Goal: Transaction & Acquisition: Download file/media

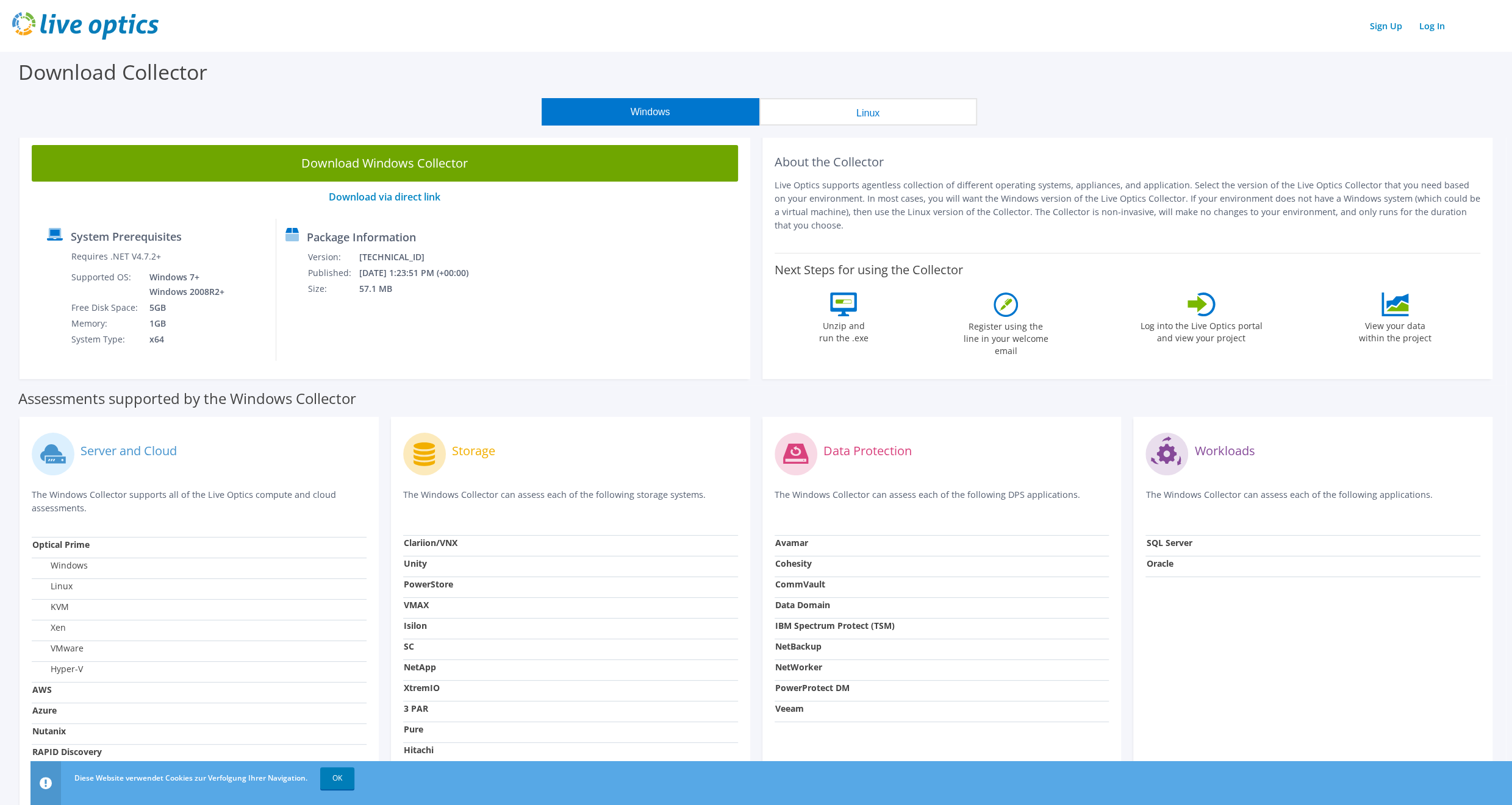
scroll to position [100, 0]
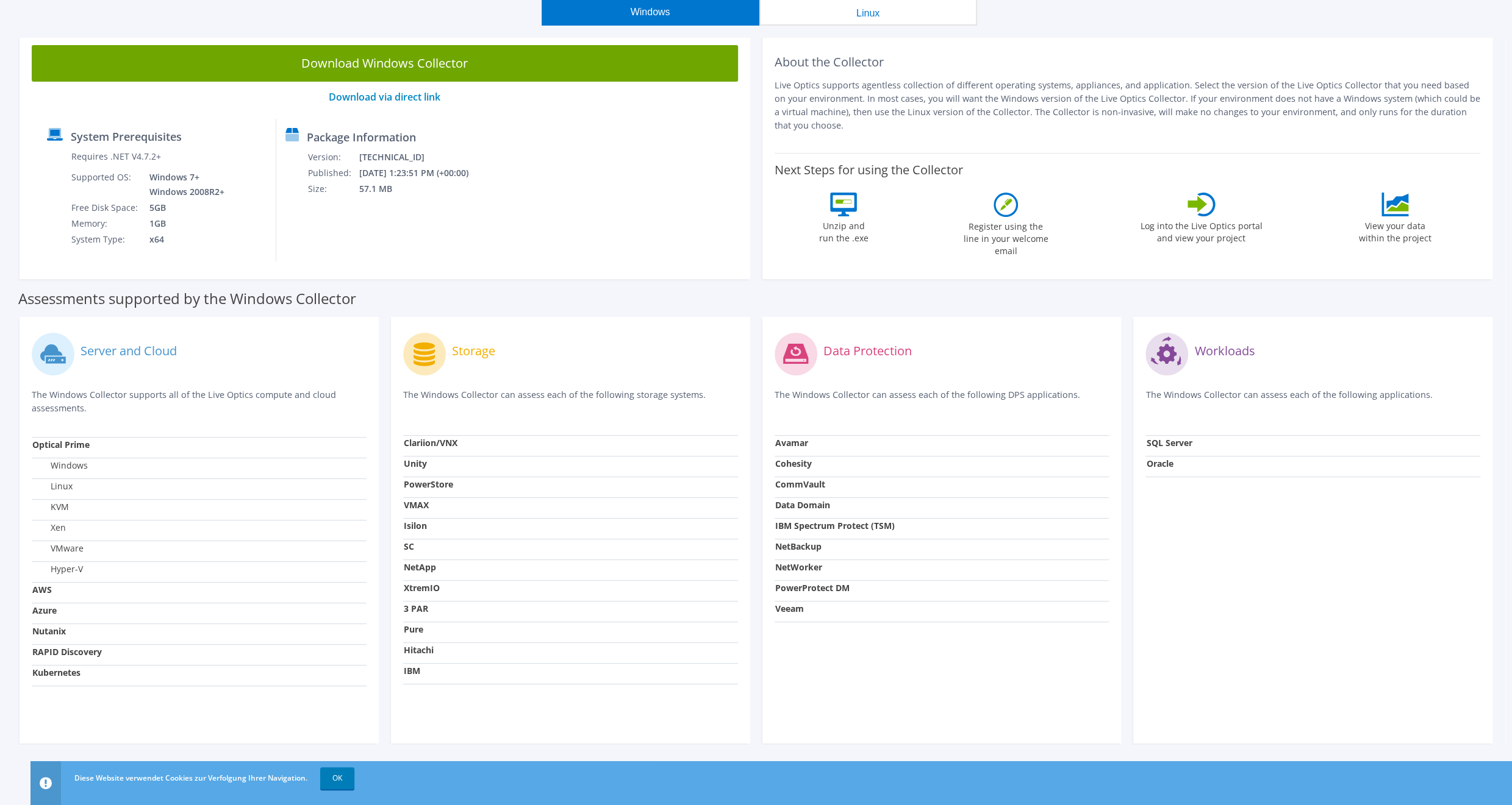
click at [811, 539] on td "NetBackup" at bounding box center [942, 549] width 335 height 21
click at [816, 530] on strong "IBM Spectrum Protect (TSM)" at bounding box center [835, 526] width 120 height 11
click at [823, 526] on strong "IBM Spectrum Protect (TSM)" at bounding box center [835, 526] width 120 height 11
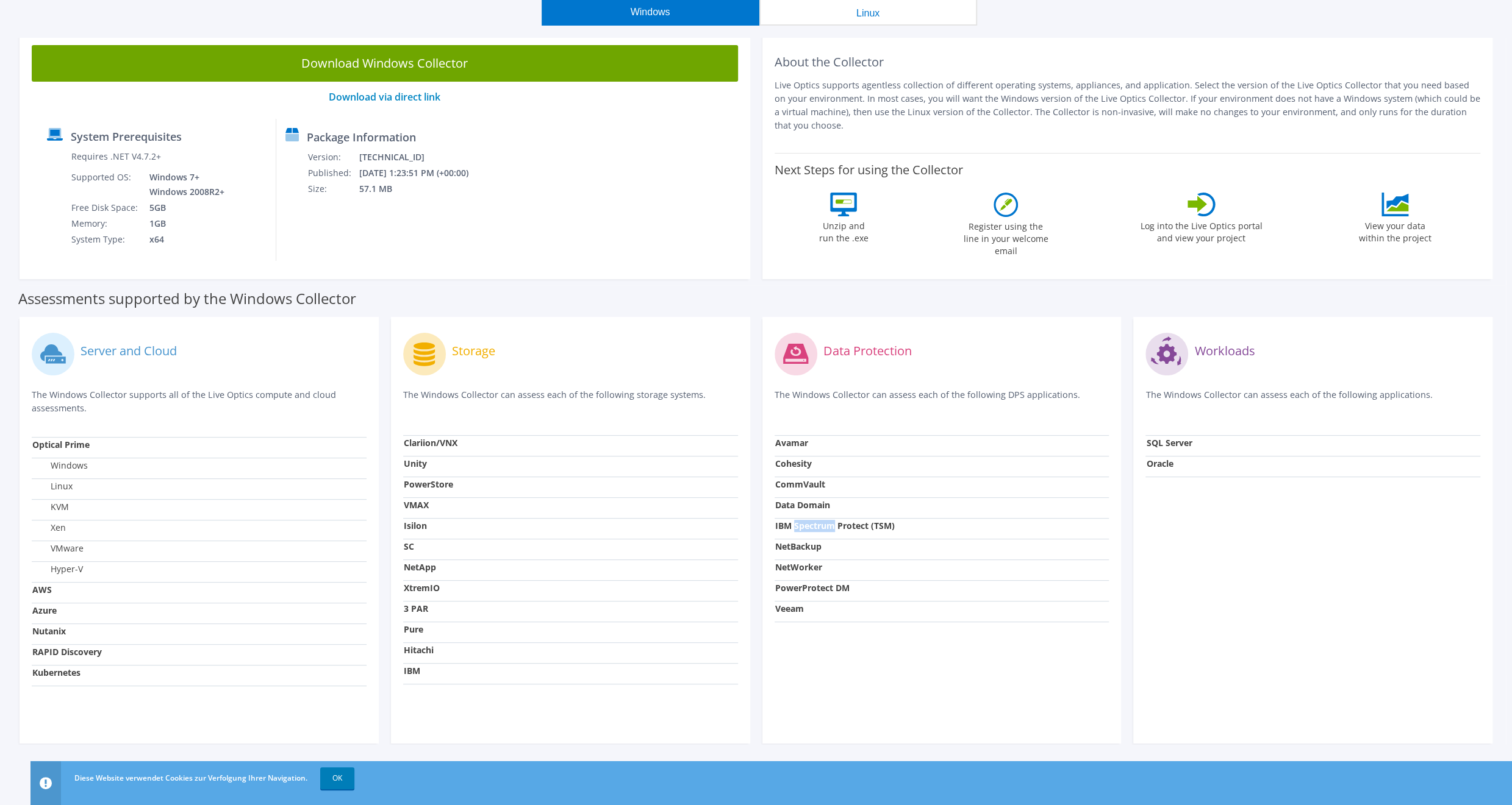
click at [823, 526] on strong "IBM Spectrum Protect (TSM)" at bounding box center [835, 526] width 120 height 11
click at [858, 351] on label "Data Protection" at bounding box center [867, 351] width 88 height 12
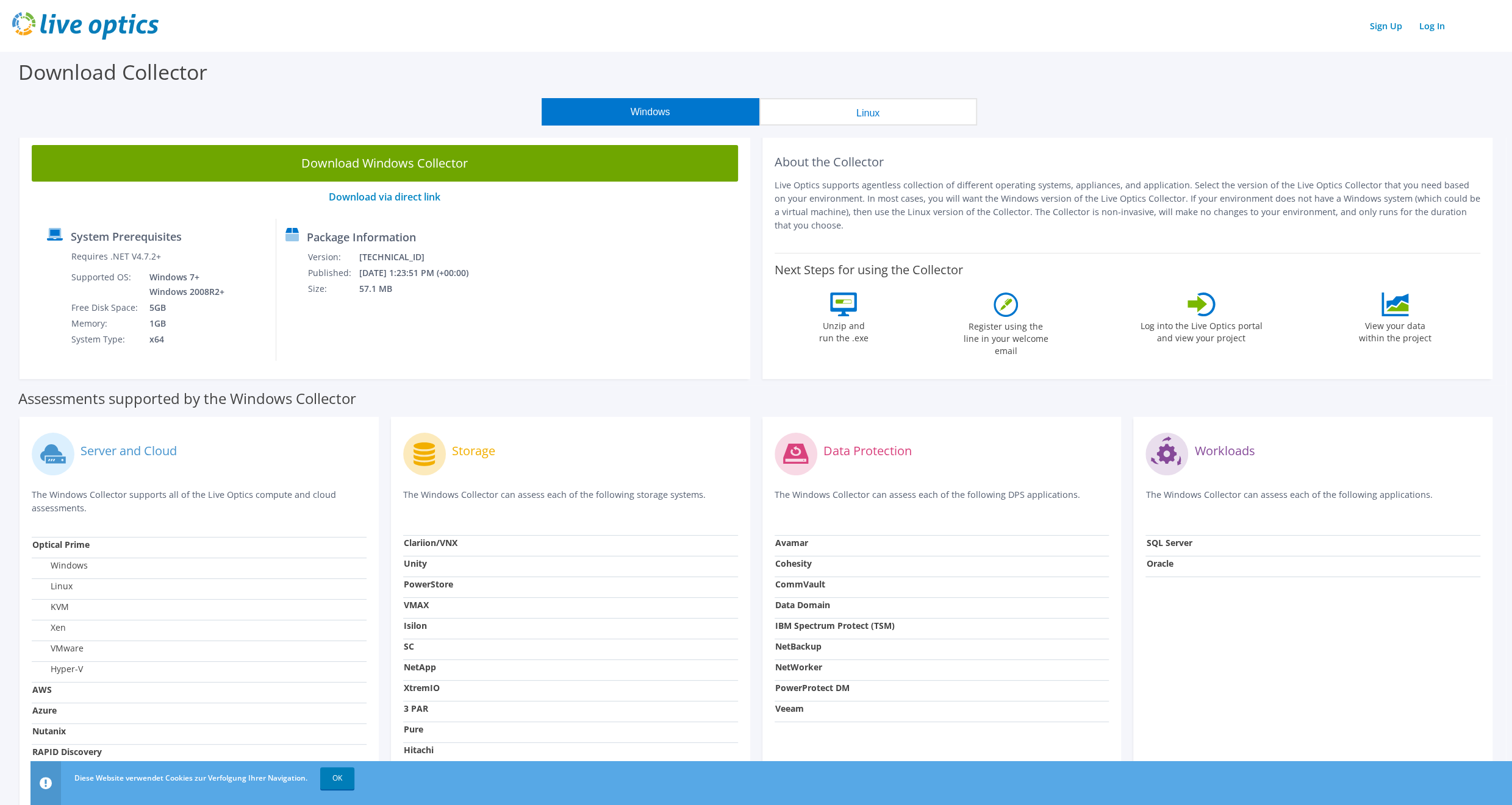
click at [831, 620] on label "IBM Spectrum Protect (TSM)" at bounding box center [835, 626] width 120 height 12
click at [815, 629] on strong "IBM Spectrum Protect (TSM)" at bounding box center [835, 626] width 120 height 11
click at [382, 277] on td "[DATE] 1:23:51 PM (+00:00)" at bounding box center [421, 273] width 126 height 16
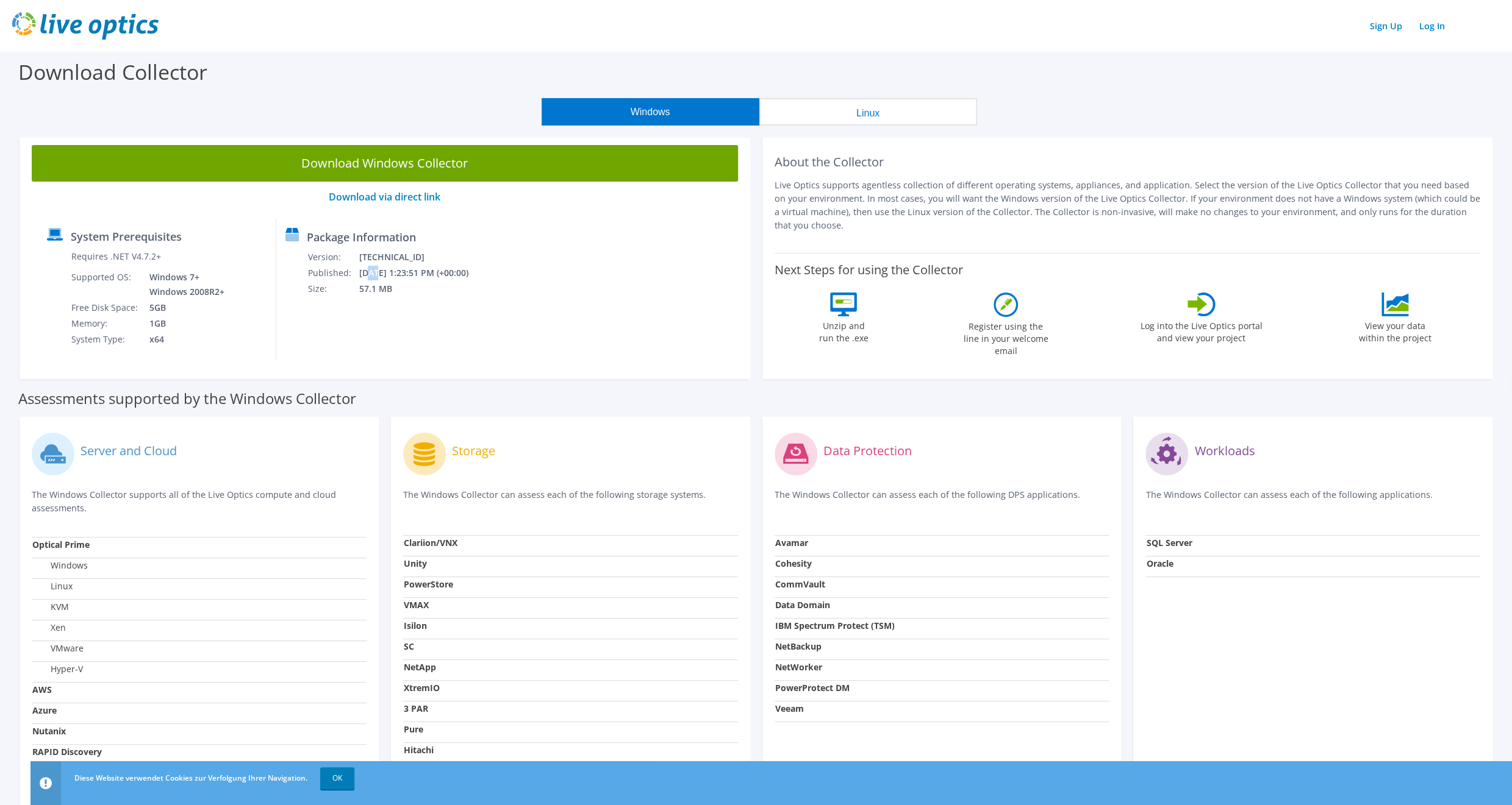
click at [382, 277] on td "[DATE] 1:23:51 PM (+00:00)" at bounding box center [421, 273] width 126 height 16
click at [419, 270] on td "[DATE] 1:23:51 PM (+00:00)" at bounding box center [421, 273] width 126 height 16
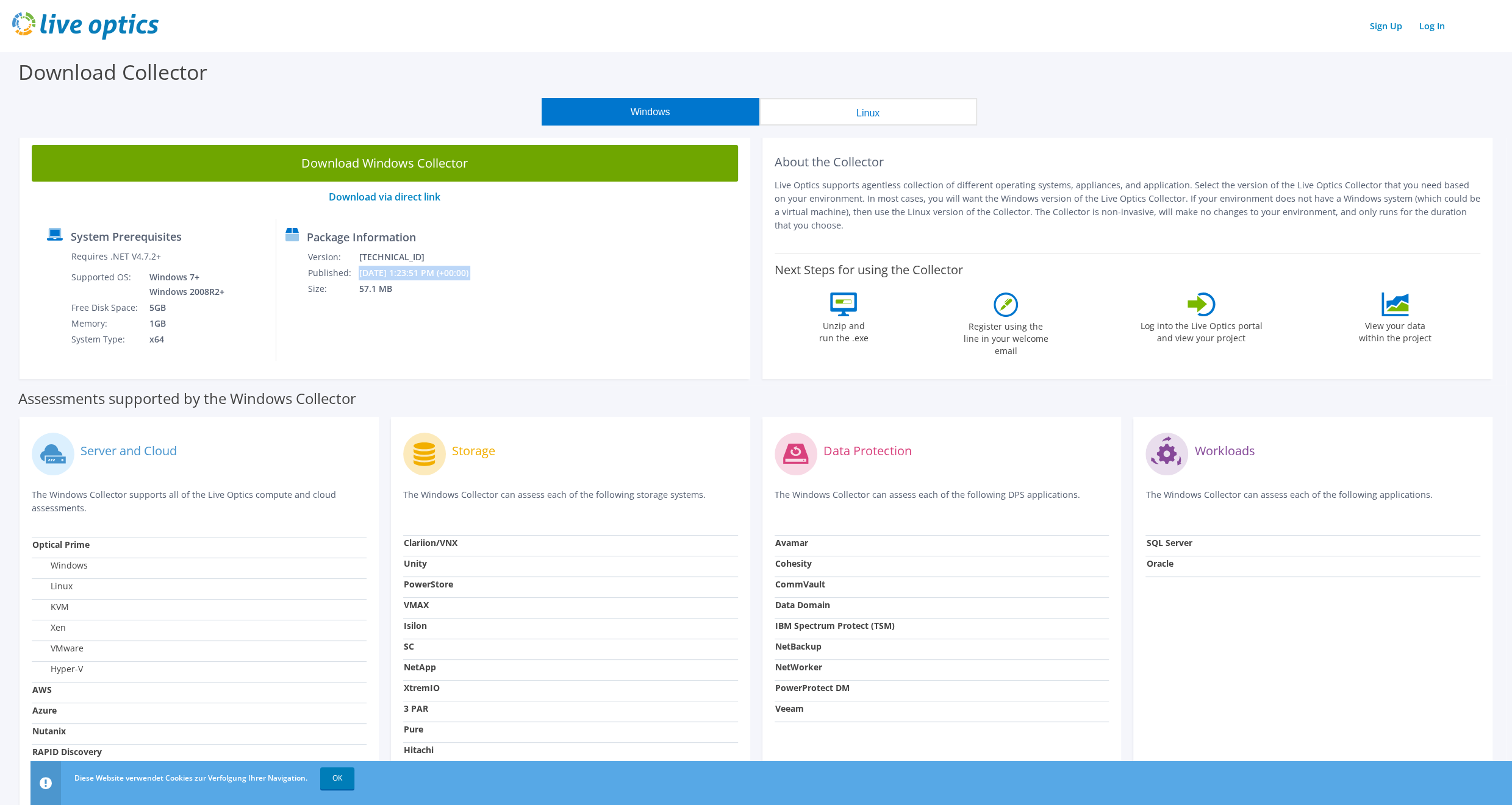
click at [834, 103] on button "Linux" at bounding box center [869, 112] width 218 height 27
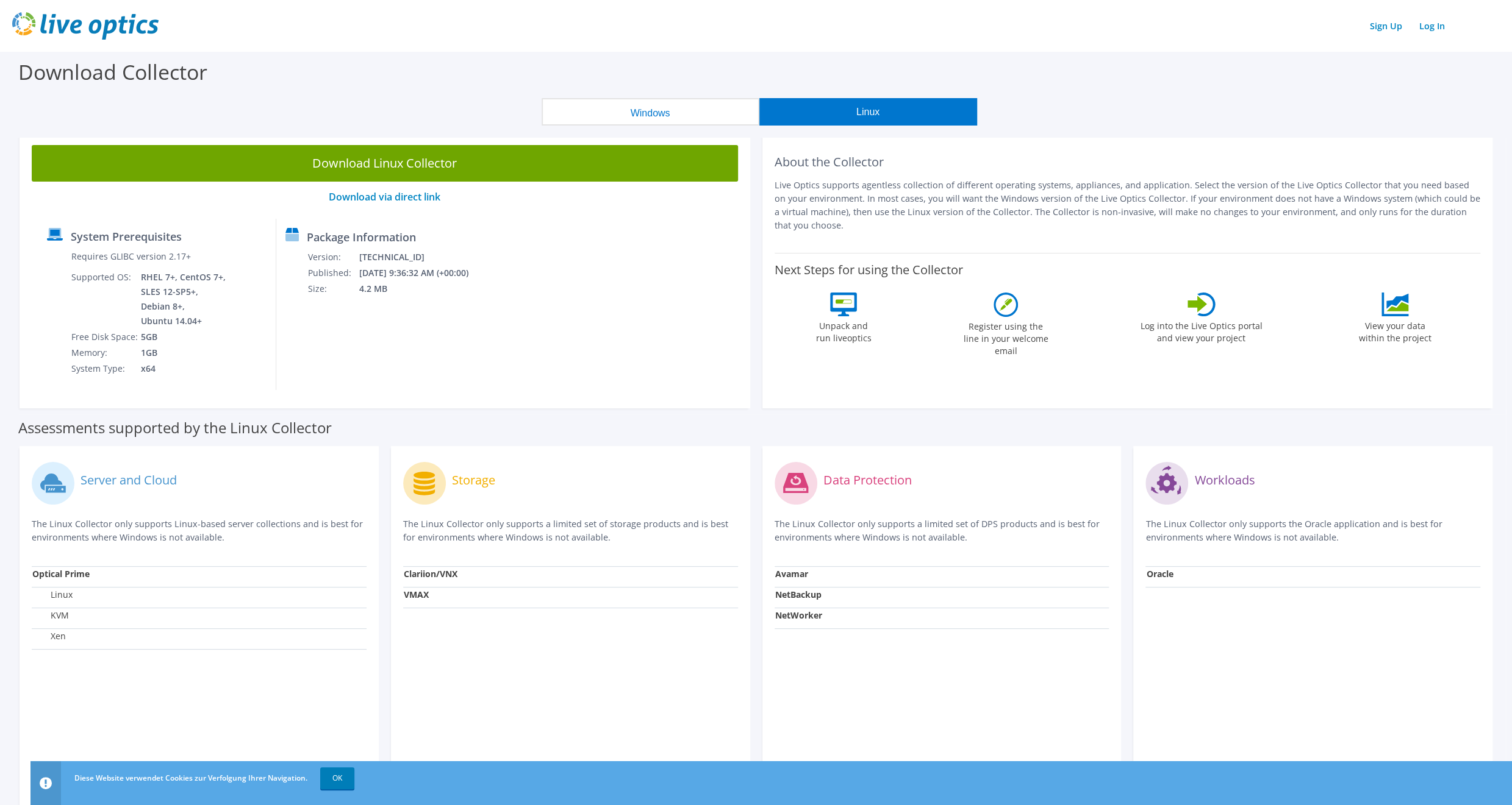
click at [655, 97] on div "Download Collector" at bounding box center [756, 74] width 1500 height 47
click at [628, 102] on button "Windows" at bounding box center [651, 112] width 218 height 27
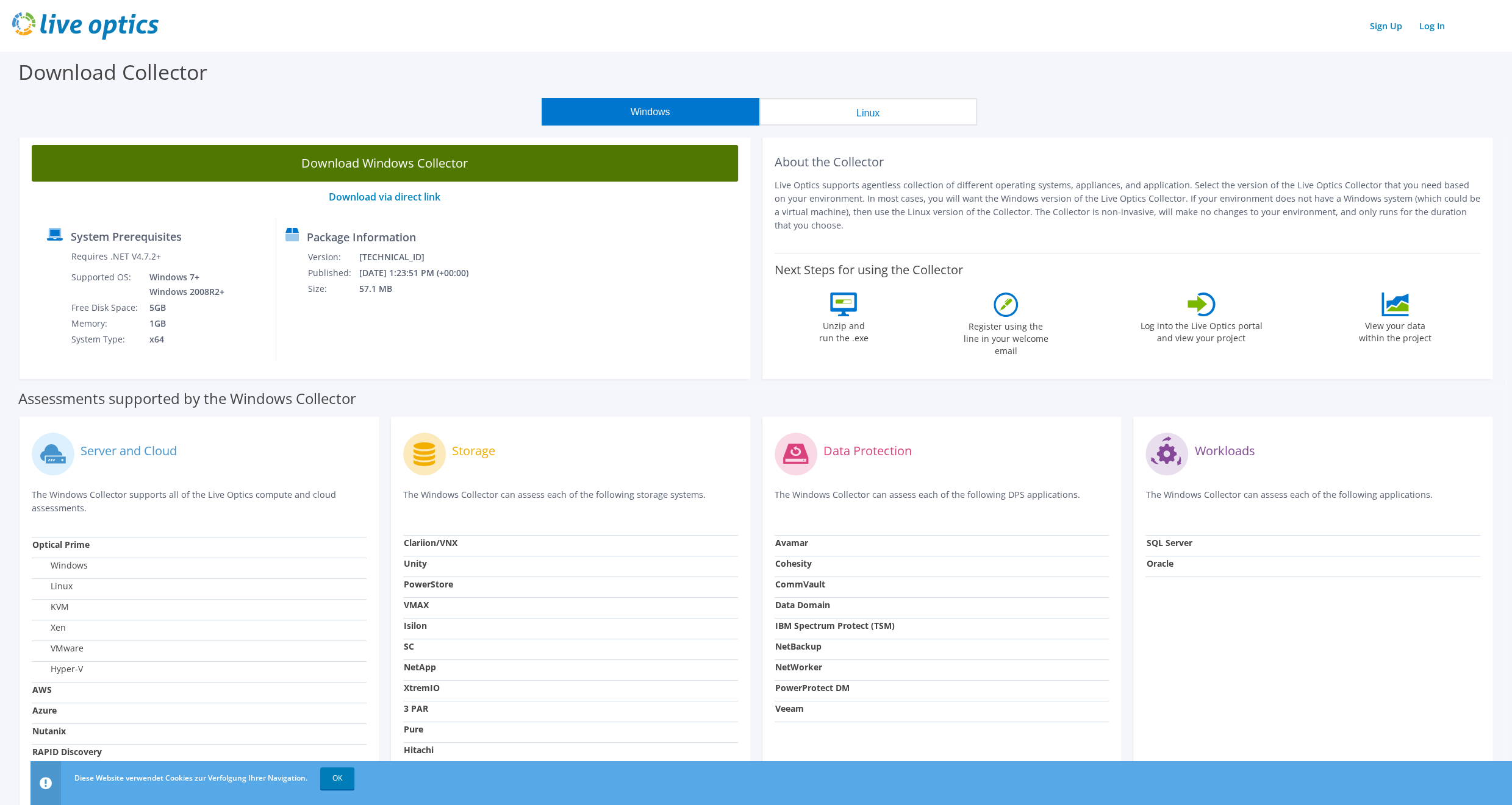
click at [394, 168] on link "Download Windows Collector" at bounding box center [385, 163] width 707 height 37
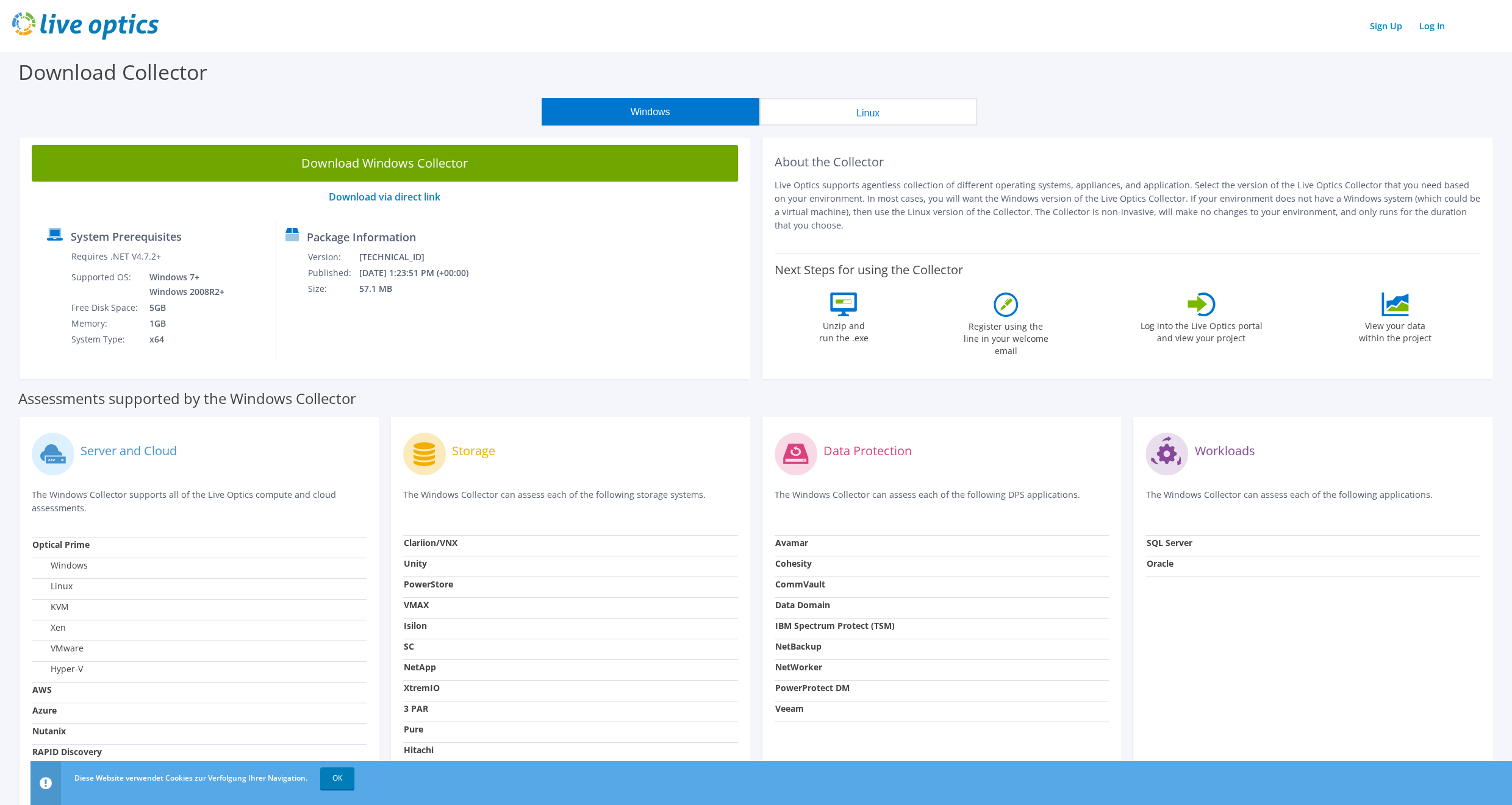
click at [427, 65] on div "Download Collector" at bounding box center [756, 74] width 1500 height 47
